Goal: Task Accomplishment & Management: Use online tool/utility

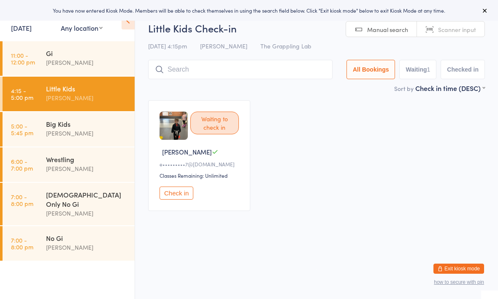
click at [223, 69] on input "search" at bounding box center [240, 69] width 184 height 19
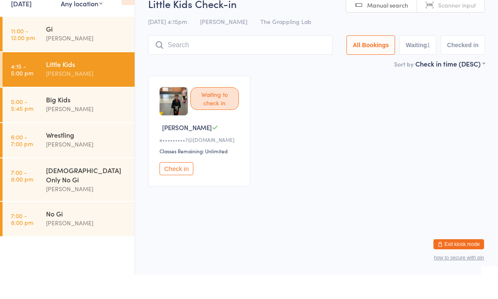
click at [81, 58] on div "[PERSON_NAME]" at bounding box center [86, 63] width 81 height 10
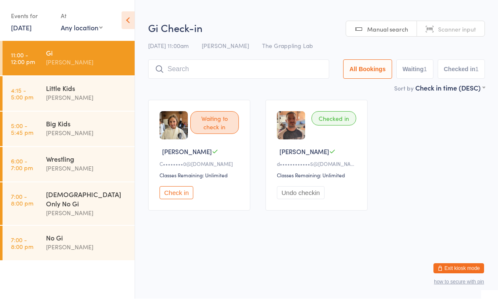
click at [194, 67] on input "search" at bounding box center [238, 69] width 181 height 19
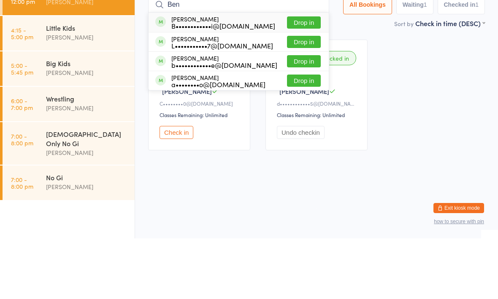
type input "Ben"
click at [205, 122] on div "b••••••••••••e@[DOMAIN_NAME]" at bounding box center [224, 125] width 106 height 7
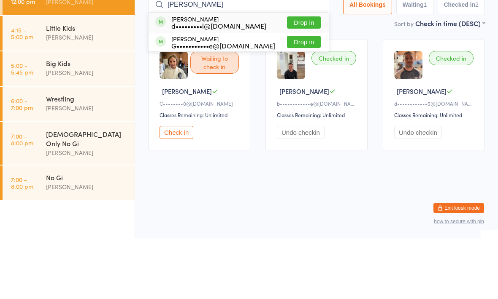
type input "Dale"
click at [291, 77] on button "Drop in" at bounding box center [304, 83] width 34 height 12
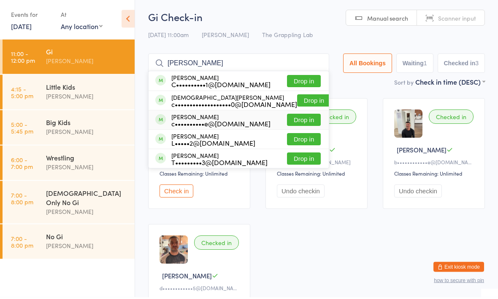
type input "Chris"
click at [232, 122] on div "c••••••••••e@gmail.com" at bounding box center [220, 125] width 99 height 7
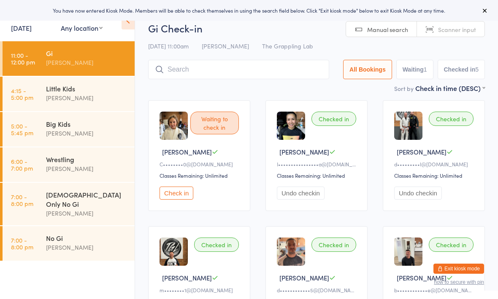
click at [49, 89] on div "Little Kids" at bounding box center [86, 88] width 81 height 9
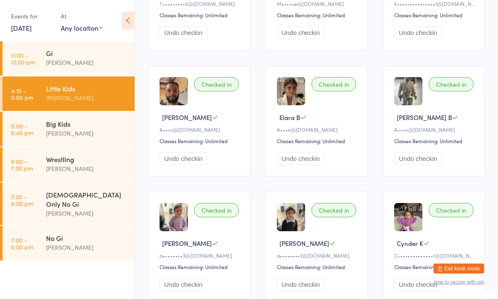
scroll to position [287, 0]
click at [460, 274] on button "Exit kiosk mode" at bounding box center [458, 269] width 51 height 10
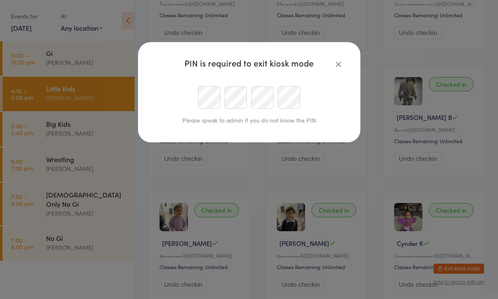
scroll to position [286, 0]
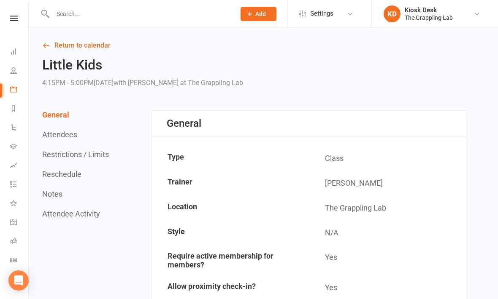
click at [11, 20] on icon at bounding box center [14, 18] width 8 height 5
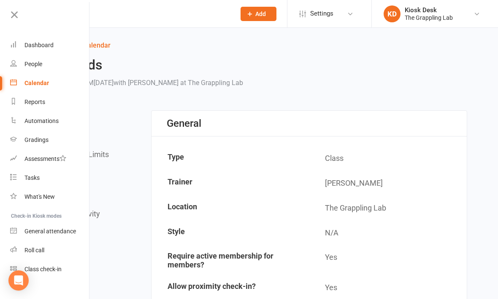
click at [21, 16] on link at bounding box center [48, 17] width 81 height 19
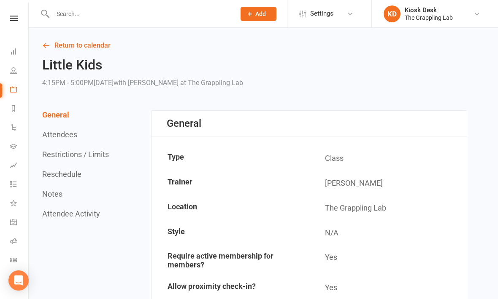
click at [16, 11] on nav "Clubworx Dashboard People Calendar Reports Automations Gradings Assessments Tas…" at bounding box center [14, 151] width 29 height 299
click at [20, 16] on link at bounding box center [14, 18] width 30 height 5
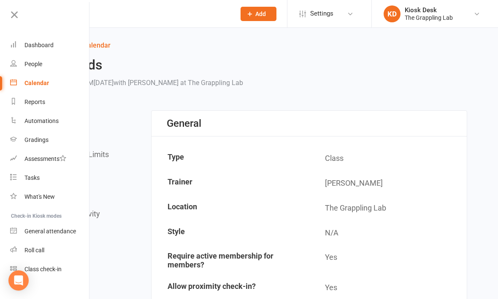
click at [129, 59] on h2 "Little Kids" at bounding box center [142, 65] width 201 height 15
click at [18, 10] on icon at bounding box center [14, 15] width 12 height 12
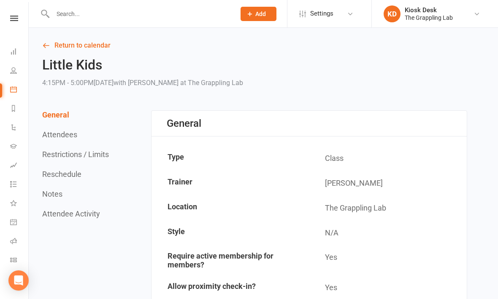
click at [70, 47] on link "Return to calendar" at bounding box center [254, 46] width 425 height 12
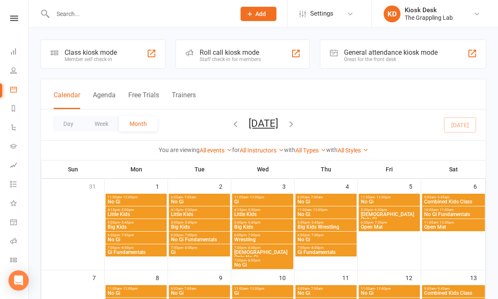
click at [81, 57] on div "Member self check-in" at bounding box center [91, 60] width 52 height 6
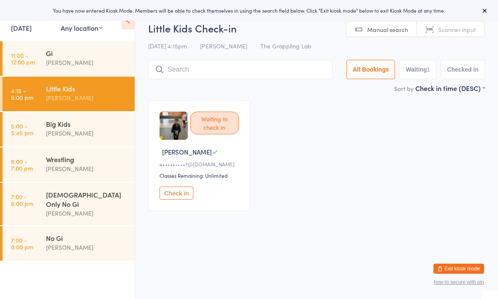
click at [62, 51] on div "Gi" at bounding box center [86, 53] width 81 height 9
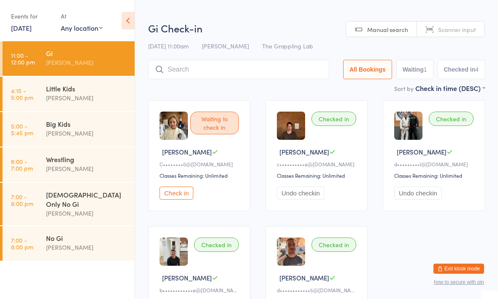
click at [33, 88] on time "4:15 - 5:00 pm" at bounding box center [22, 93] width 22 height 13
